Goal: Navigation & Orientation: Find specific page/section

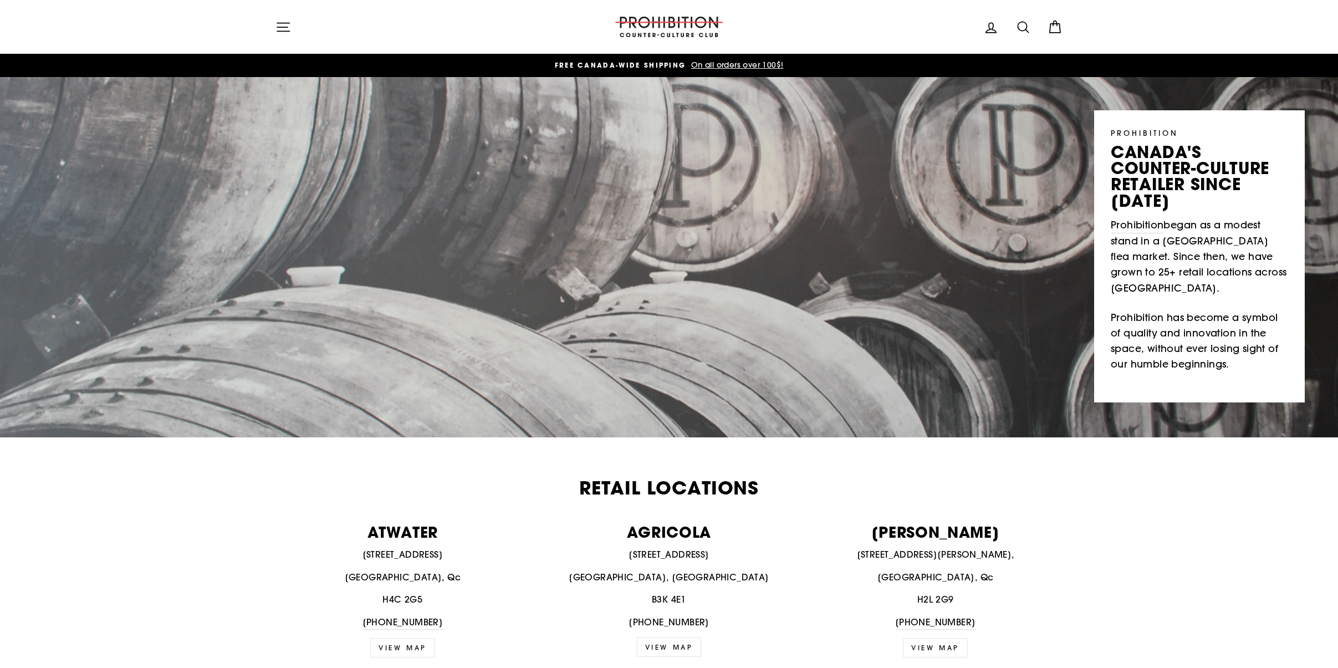
click at [284, 30] on icon "button" at bounding box center [283, 27] width 16 height 16
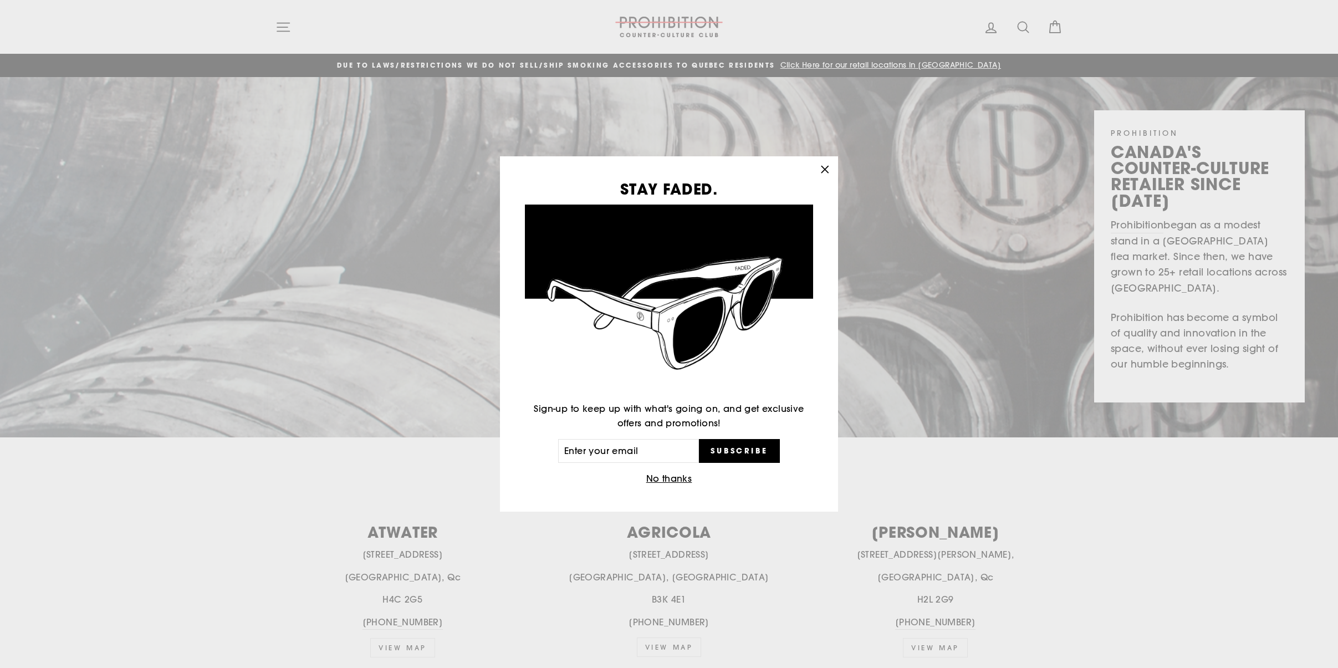
click at [824, 172] on icon "button" at bounding box center [825, 170] width 16 height 16
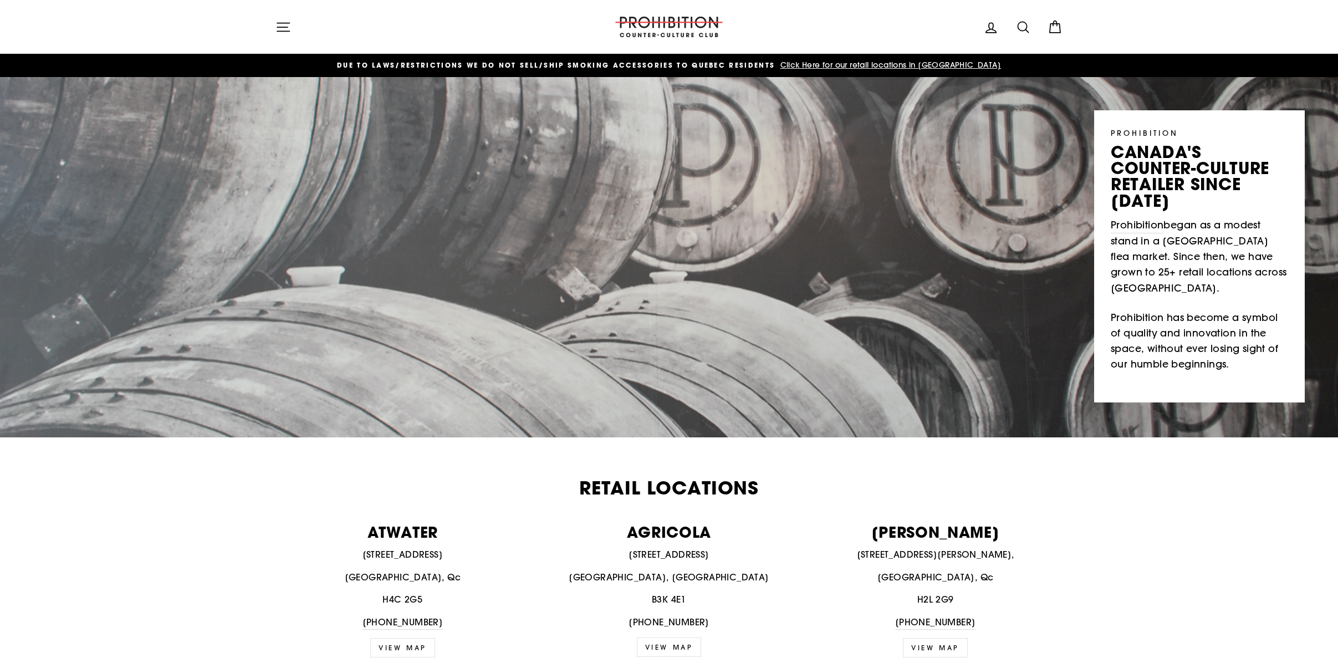
click at [283, 30] on icon "button" at bounding box center [283, 27] width 16 height 16
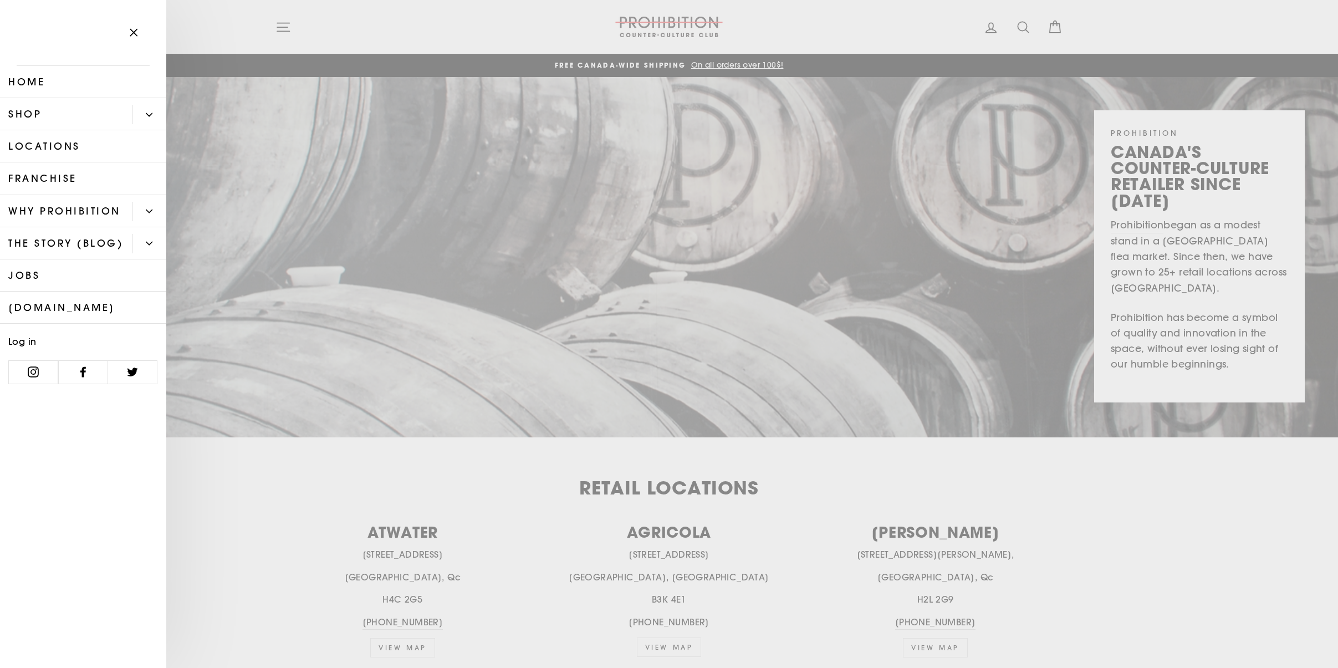
click at [150, 114] on icon "Primary" at bounding box center [149, 114] width 7 height 7
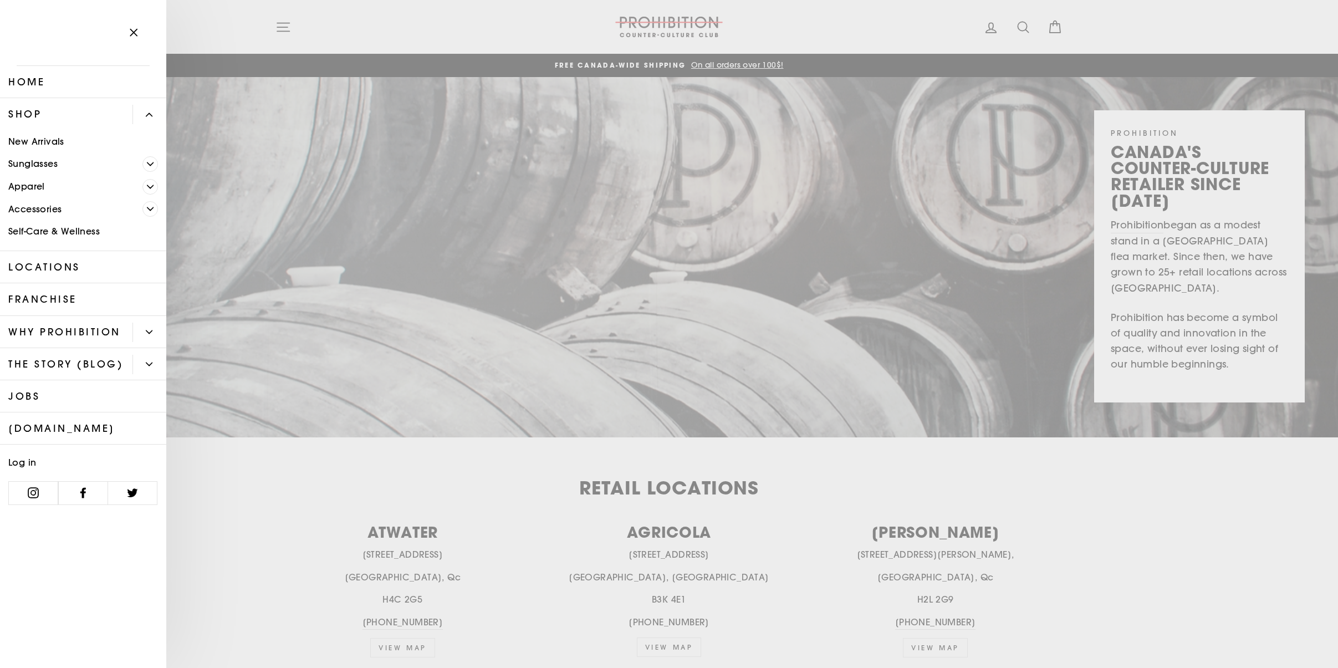
click at [150, 114] on icon "Primary" at bounding box center [149, 114] width 6 height 3
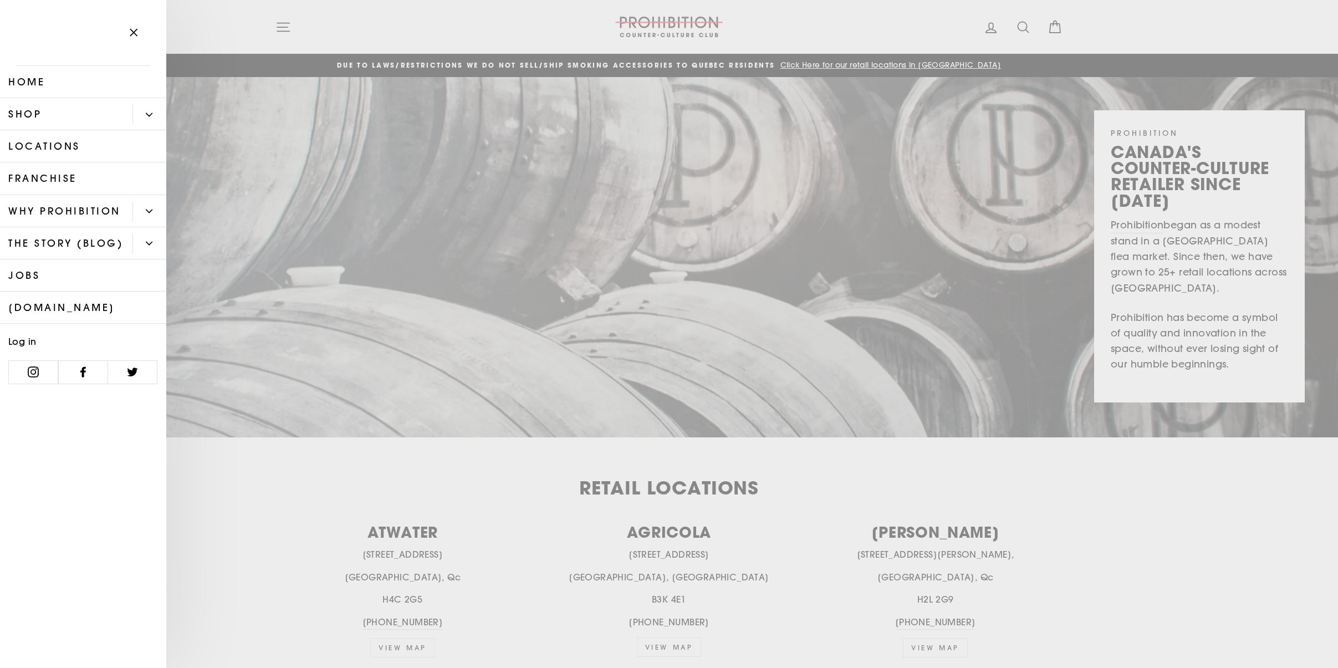
click at [145, 208] on button "Primary" at bounding box center [149, 211] width 34 height 19
click at [55, 149] on link "Locations" at bounding box center [83, 146] width 166 height 32
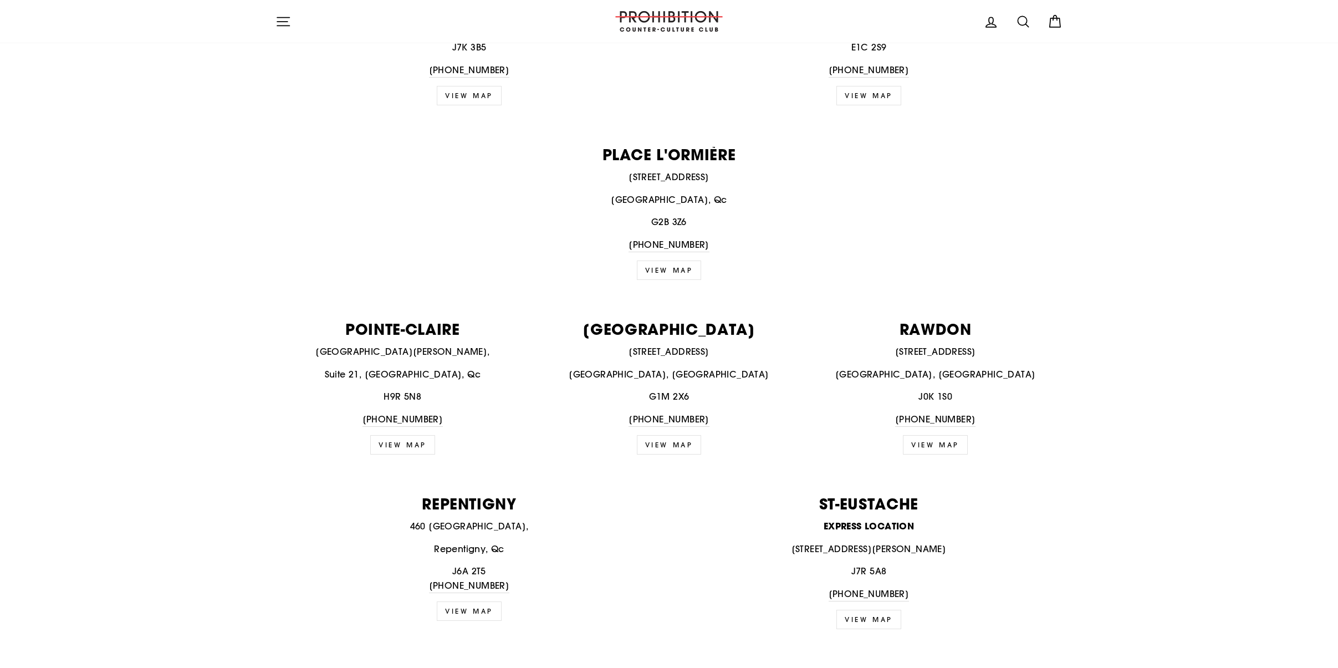
scroll to position [1076, 0]
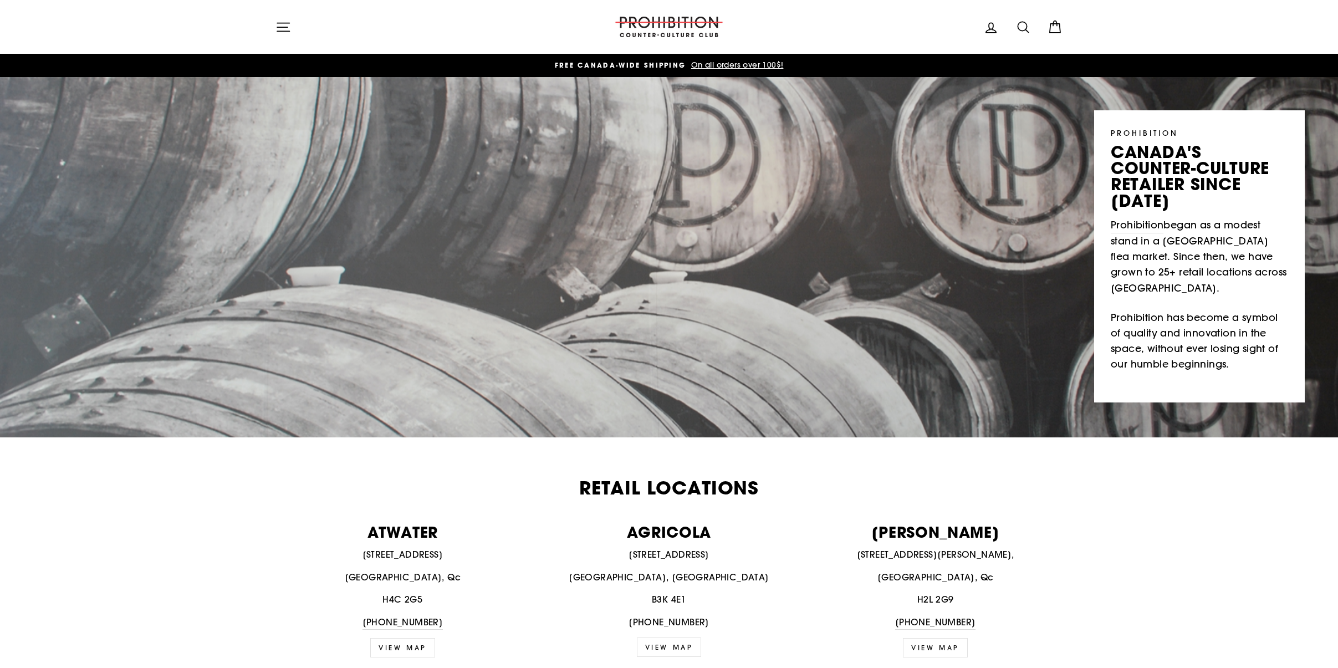
click at [284, 22] on icon "button" at bounding box center [283, 27] width 16 height 16
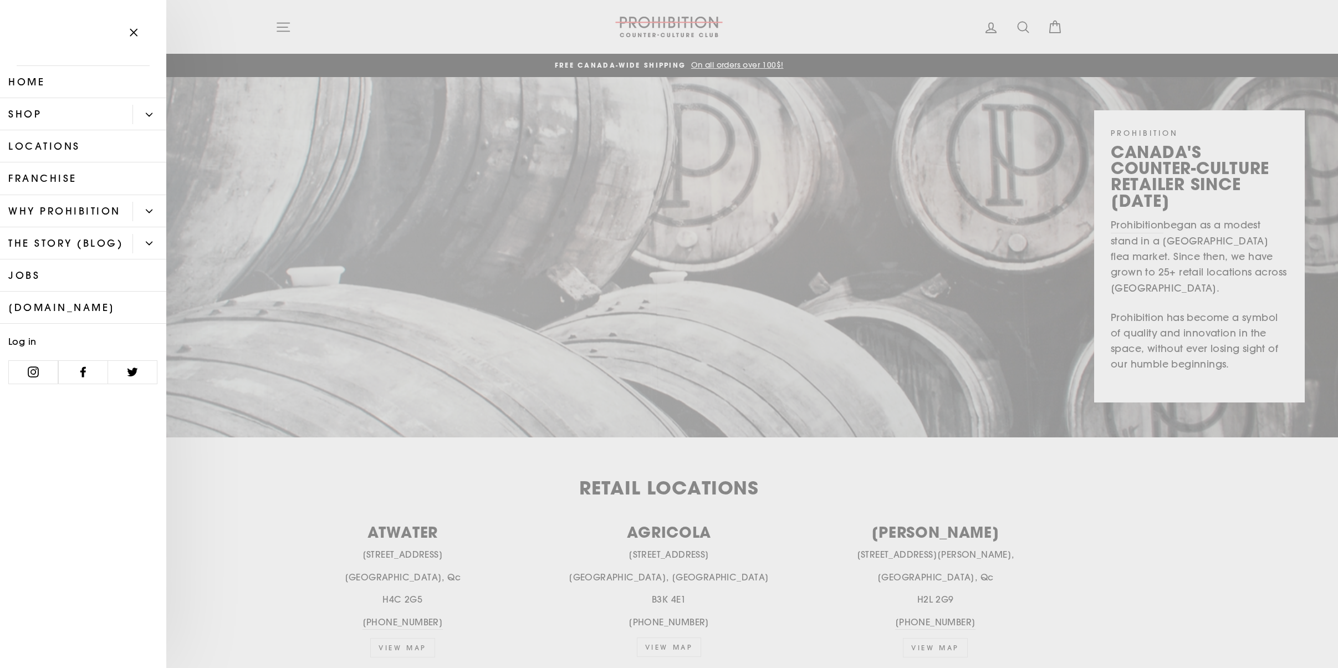
click at [150, 114] on icon "Primary" at bounding box center [149, 114] width 7 height 7
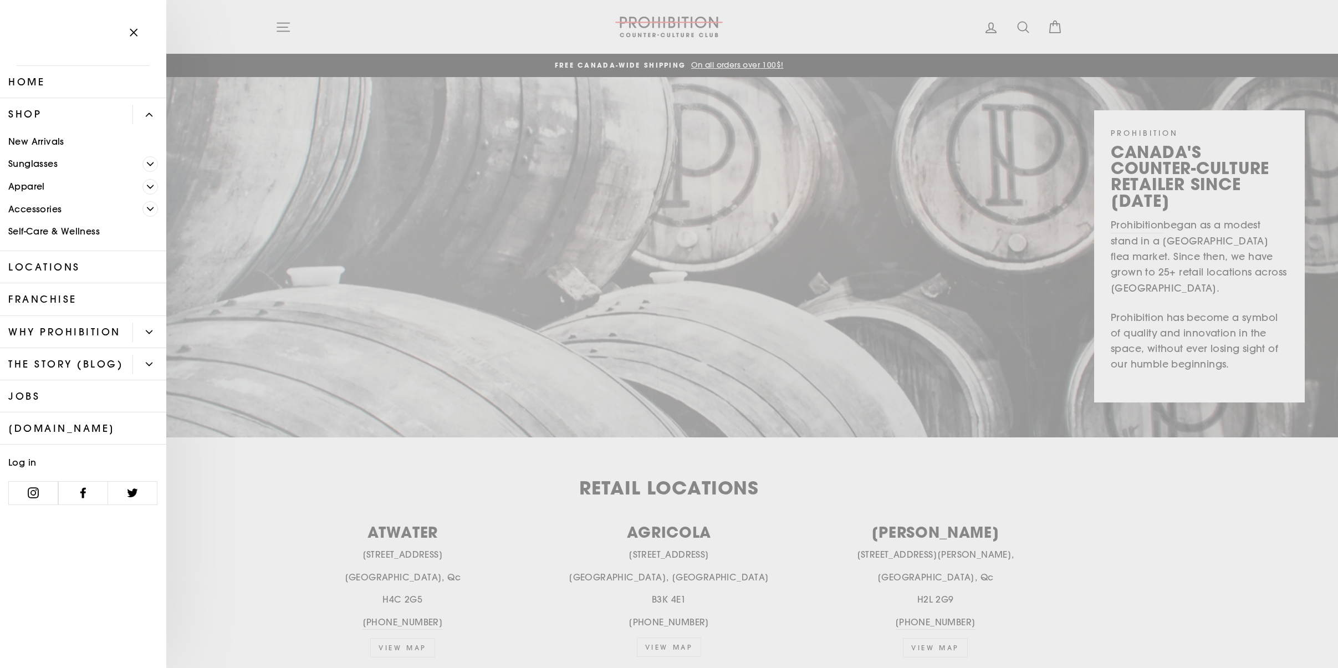
click at [148, 206] on icon "Primary" at bounding box center [150, 209] width 7 height 7
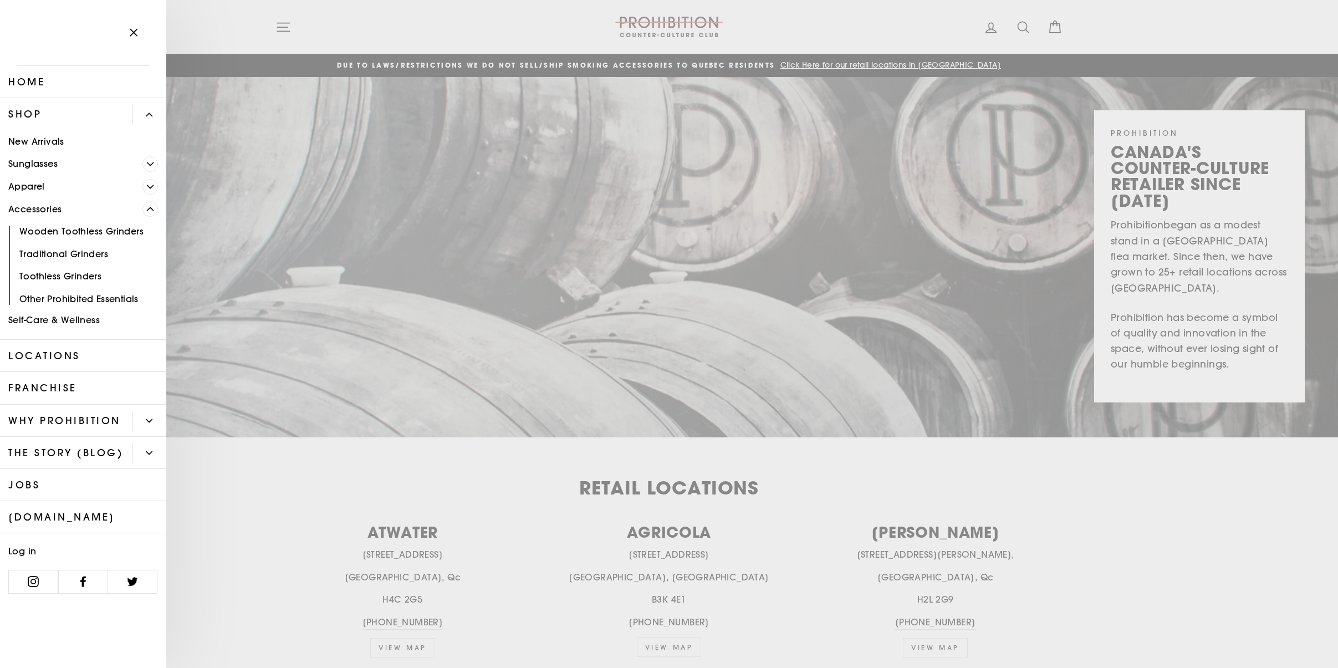
click at [40, 208] on link "Accessories" at bounding box center [71, 209] width 142 height 23
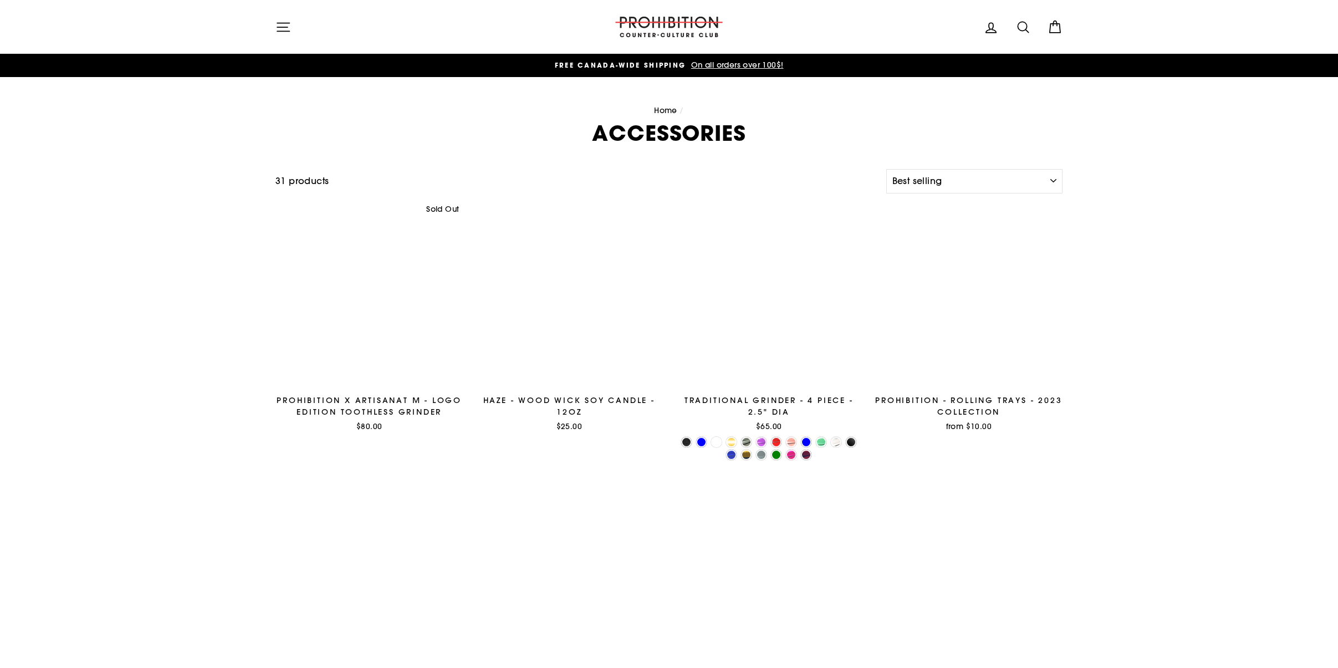
select select "best-selling"
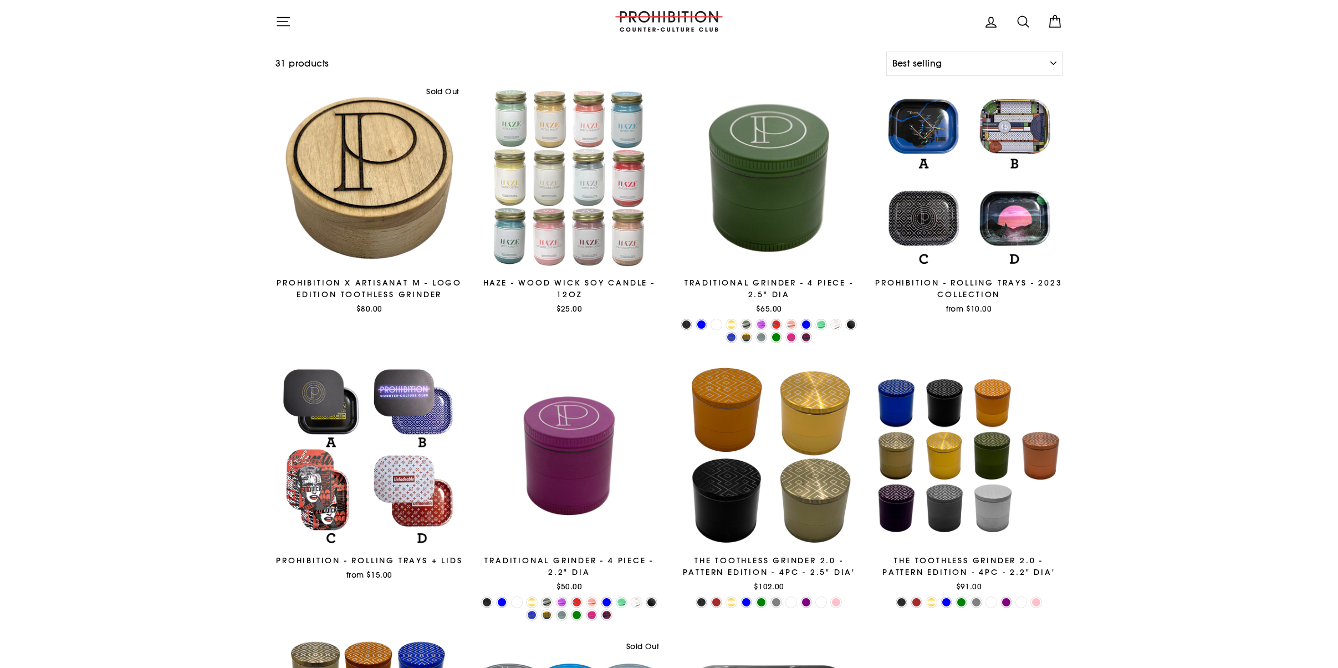
scroll to position [119, 0]
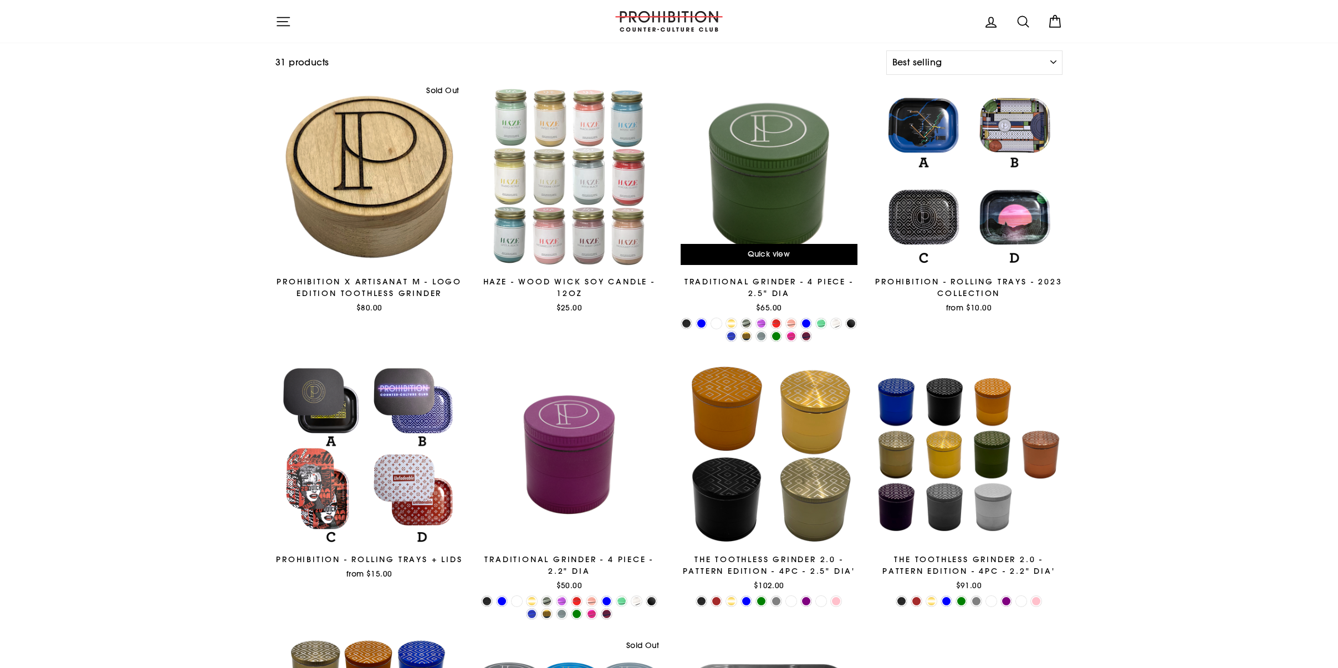
click at [778, 287] on div "TRADITIONAL GRINDER - 4 PIECE - 2.5" DIA" at bounding box center [769, 287] width 188 height 23
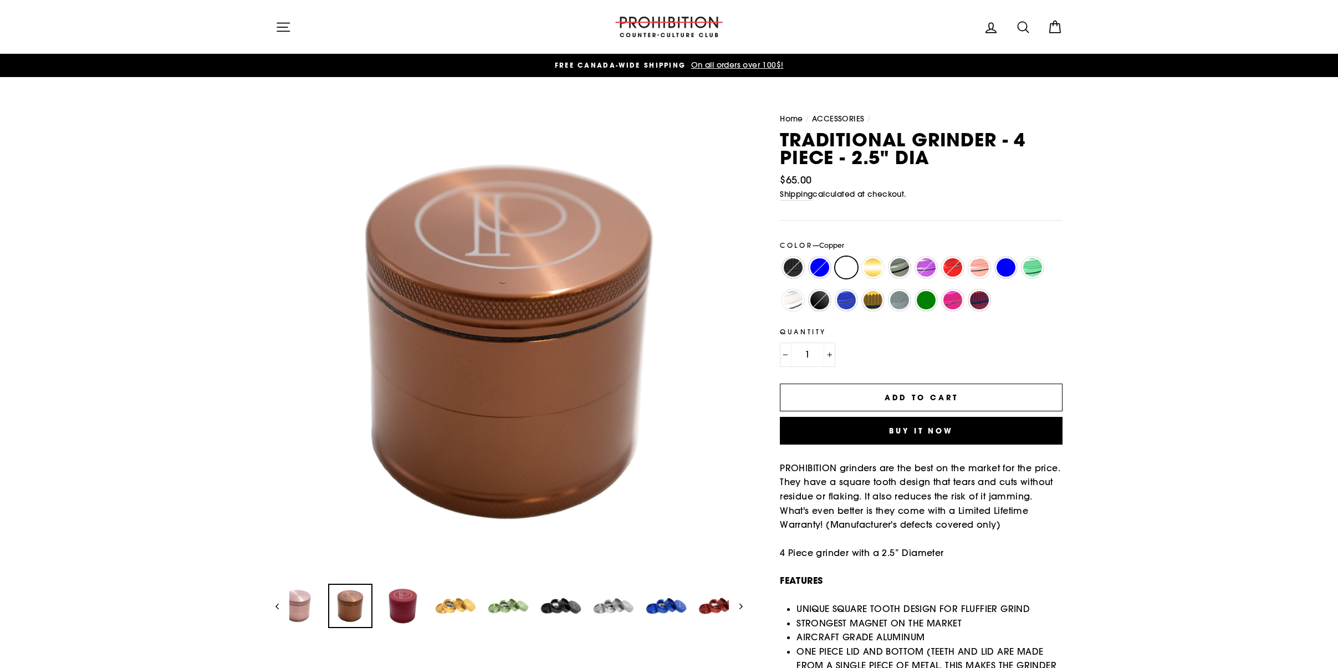
click at [447, 598] on img at bounding box center [456, 606] width 42 height 42
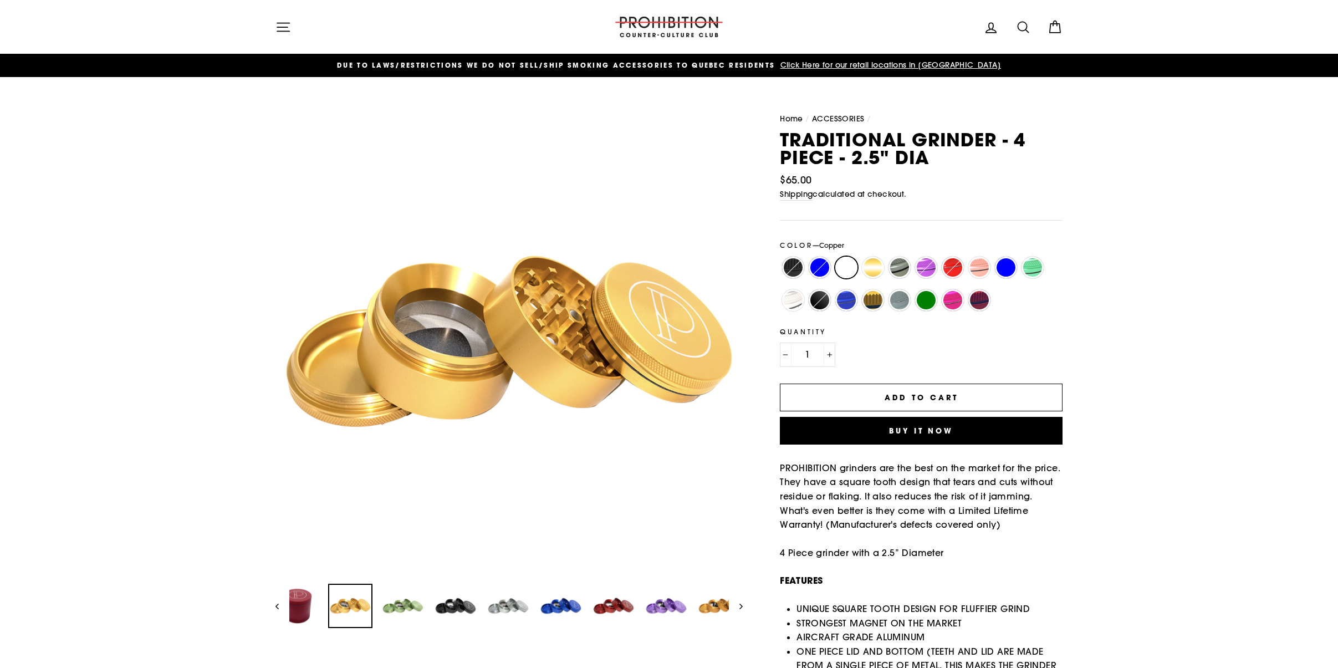
click at [447, 598] on img at bounding box center [456, 606] width 42 height 42
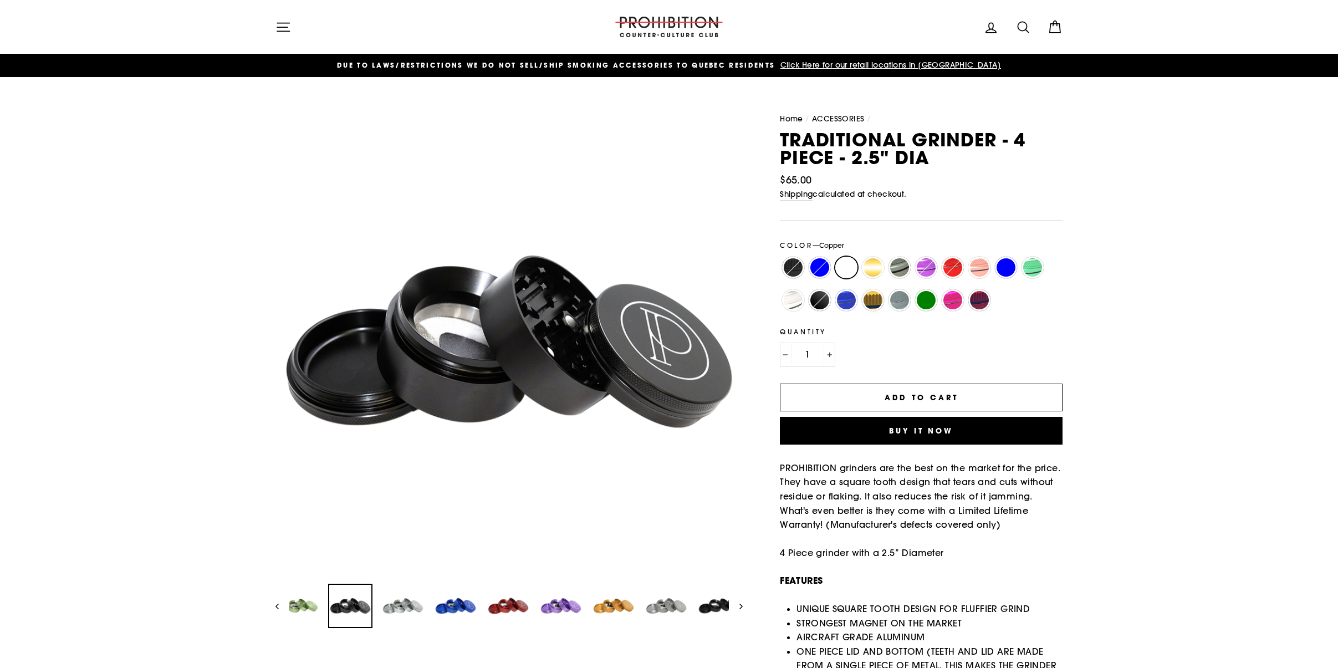
click at [447, 598] on img at bounding box center [456, 606] width 42 height 42
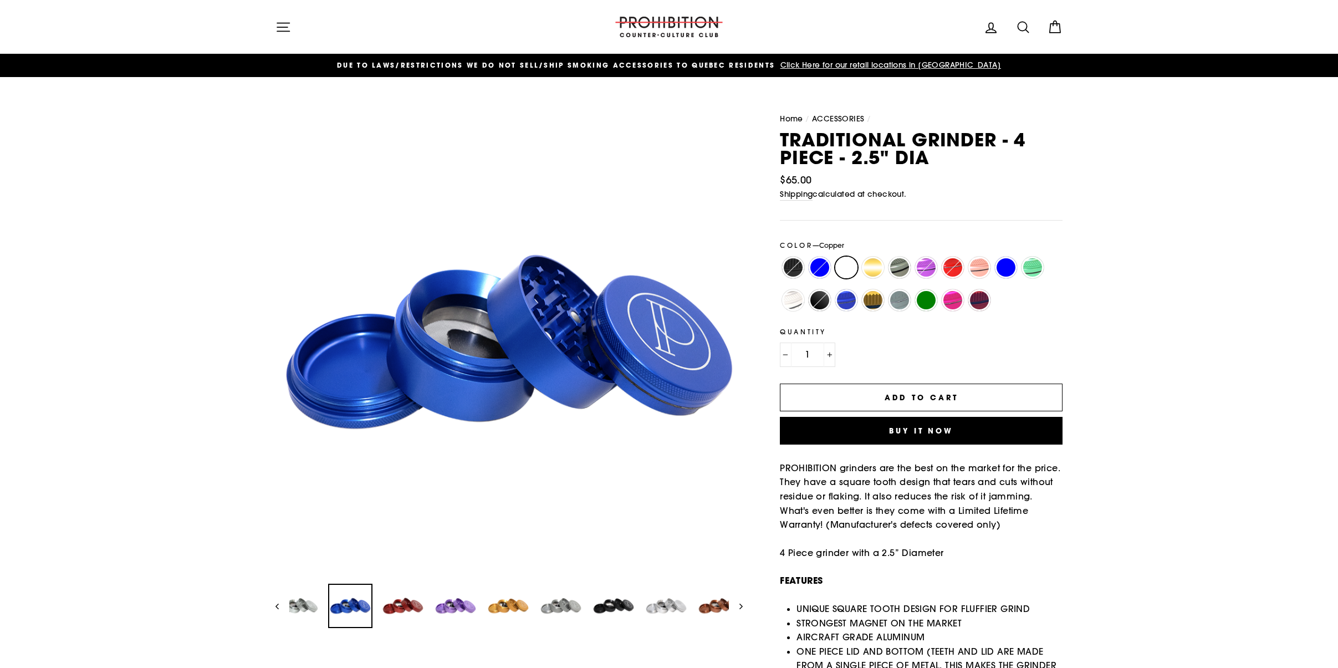
click at [280, 23] on icon "button" at bounding box center [283, 27] width 16 height 16
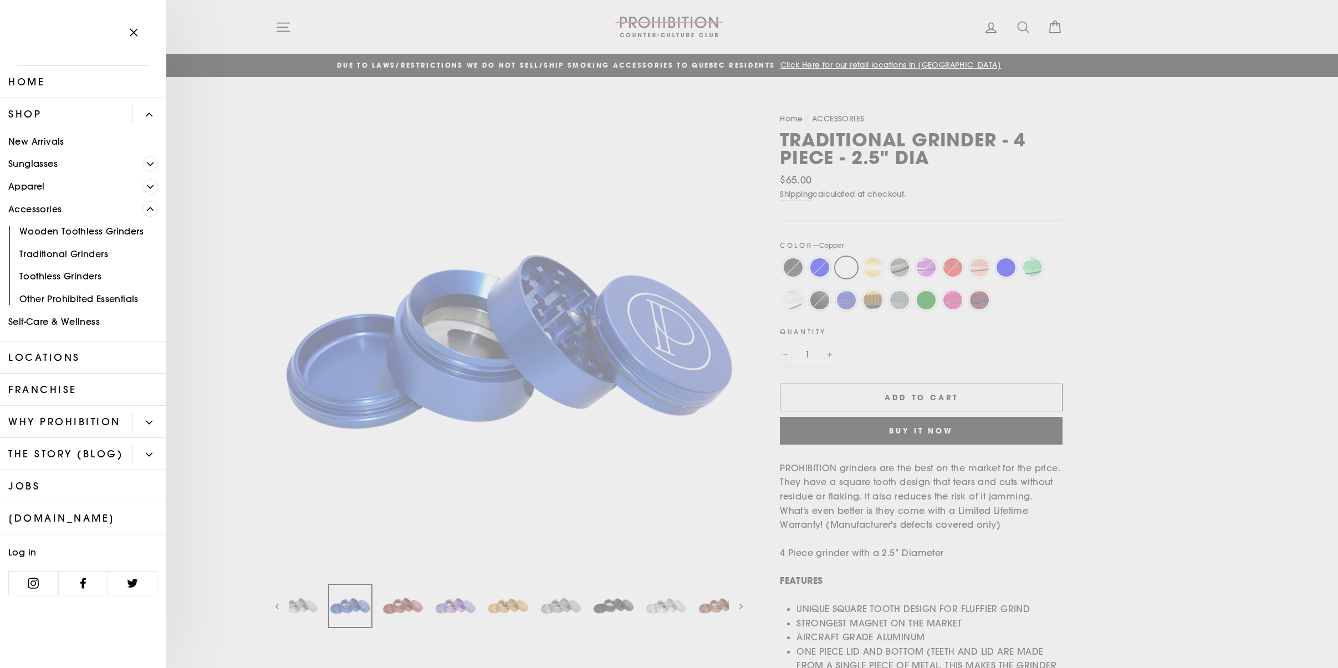
click at [146, 187] on span "Primary" at bounding box center [150, 187] width 16 height 16
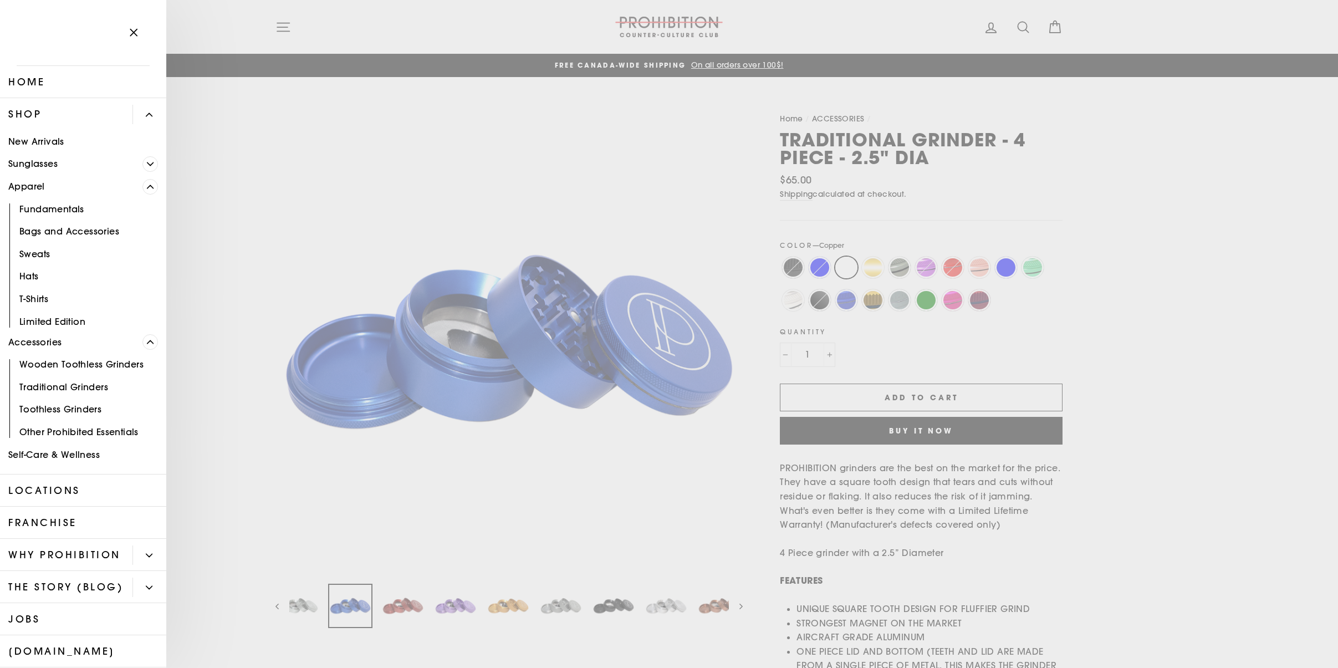
click at [146, 187] on span "Primary" at bounding box center [150, 187] width 16 height 16
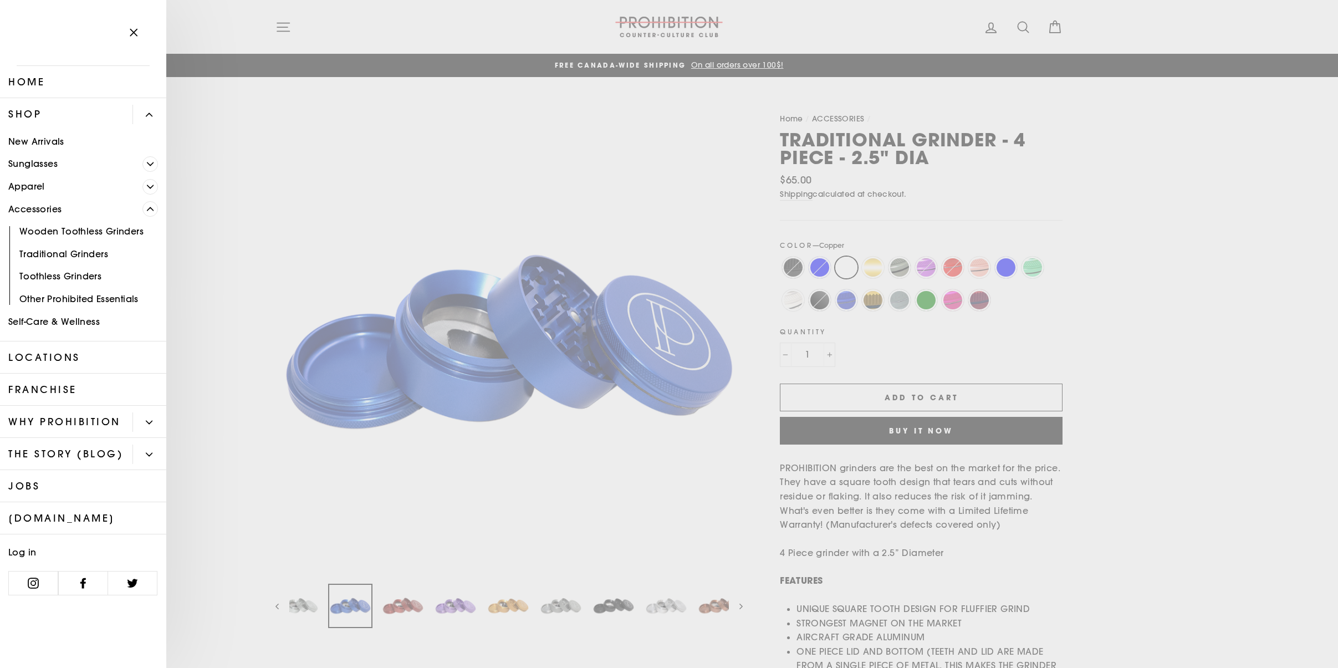
click at [146, 421] on icon "Primary" at bounding box center [149, 422] width 6 height 3
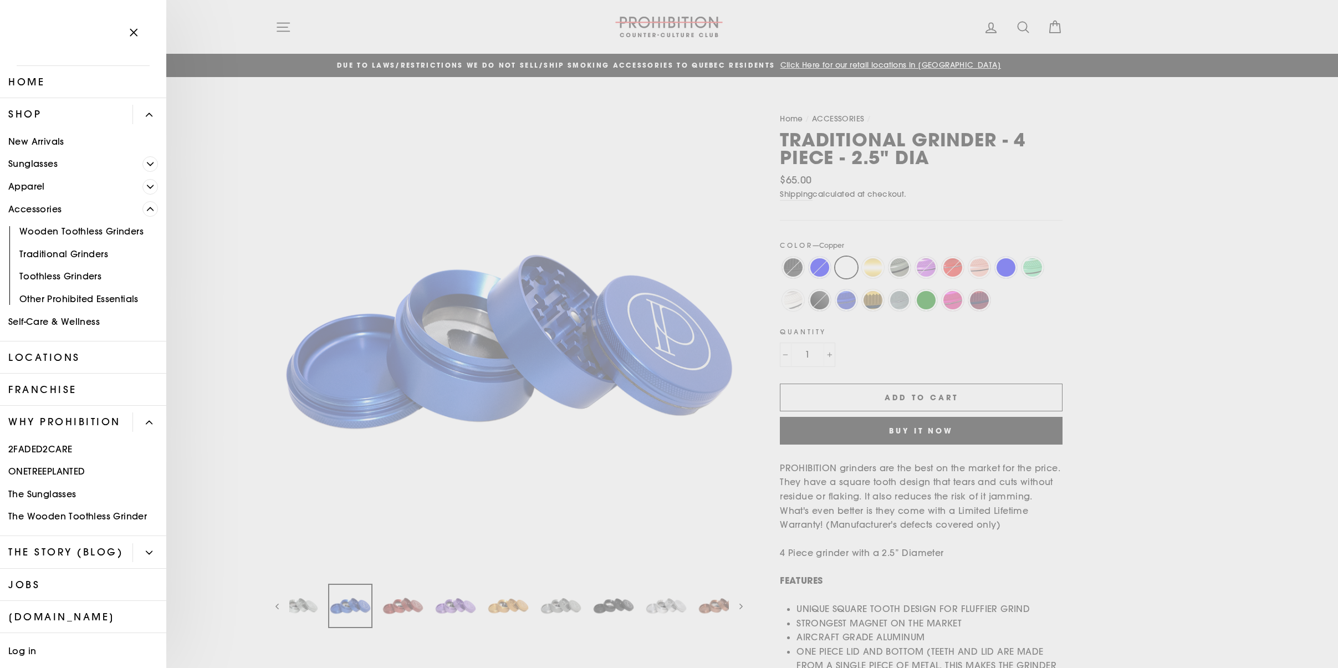
click at [146, 419] on icon "Primary" at bounding box center [149, 422] width 7 height 7
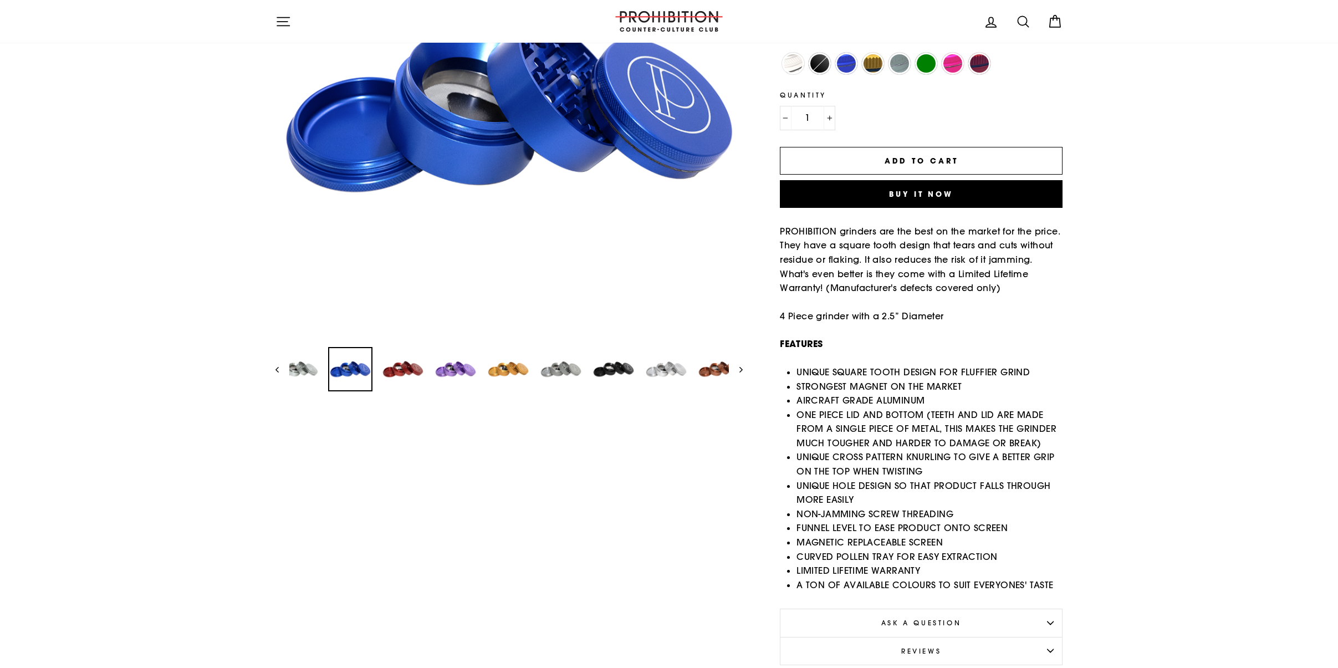
scroll to position [237, 0]
